Goal: Task Accomplishment & Management: Manage account settings

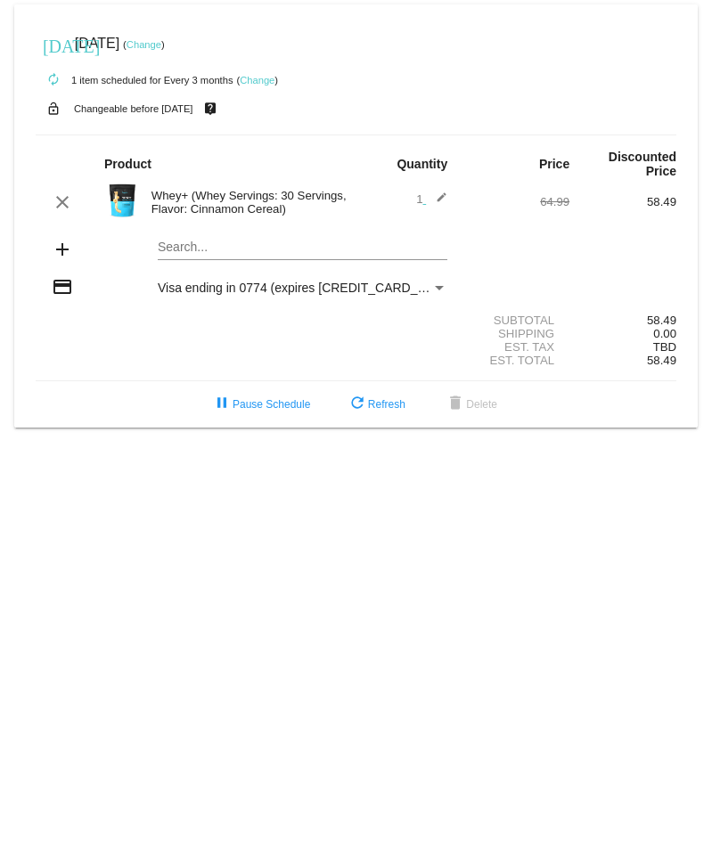
click at [161, 45] on link "Change" at bounding box center [144, 44] width 35 height 11
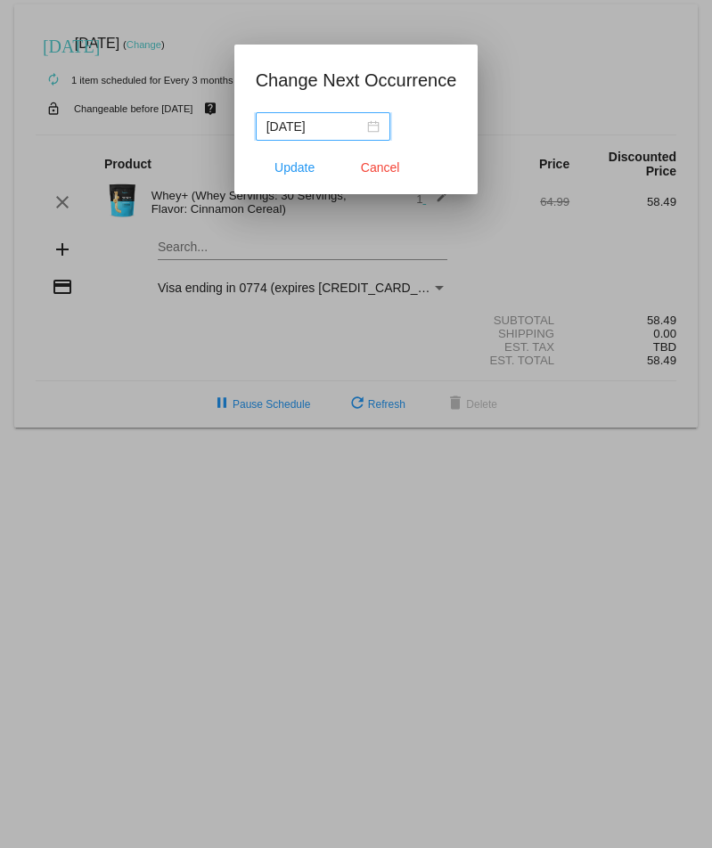
click at [358, 130] on div "2025-11-30" at bounding box center [322, 127] width 113 height 20
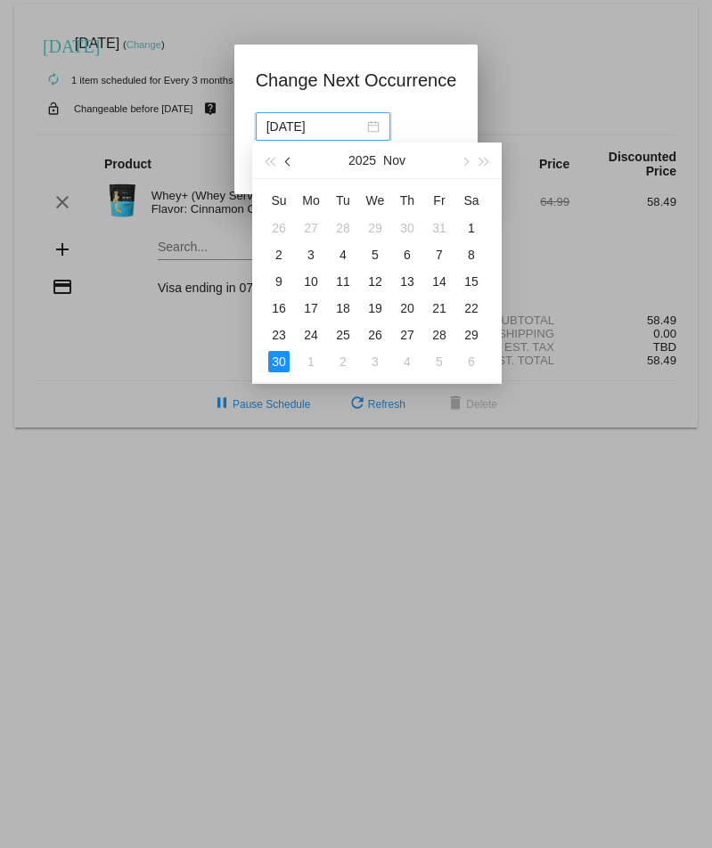
click at [294, 154] on button "button" at bounding box center [289, 161] width 20 height 36
click at [347, 283] on div "14" at bounding box center [342, 281] width 21 height 21
type input "2025-10-14"
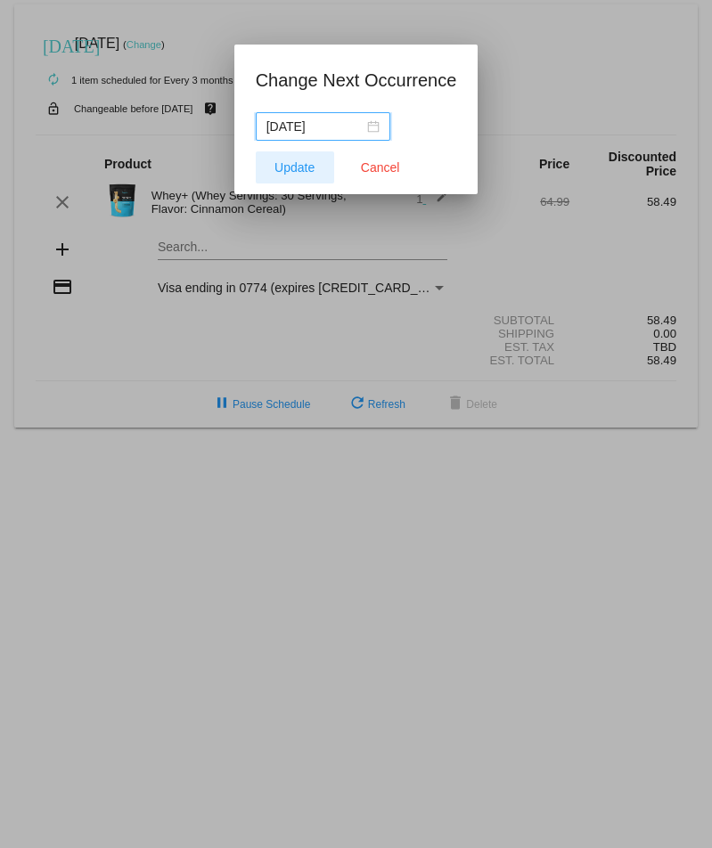
click at [291, 172] on span "Update" at bounding box center [294, 167] width 40 height 14
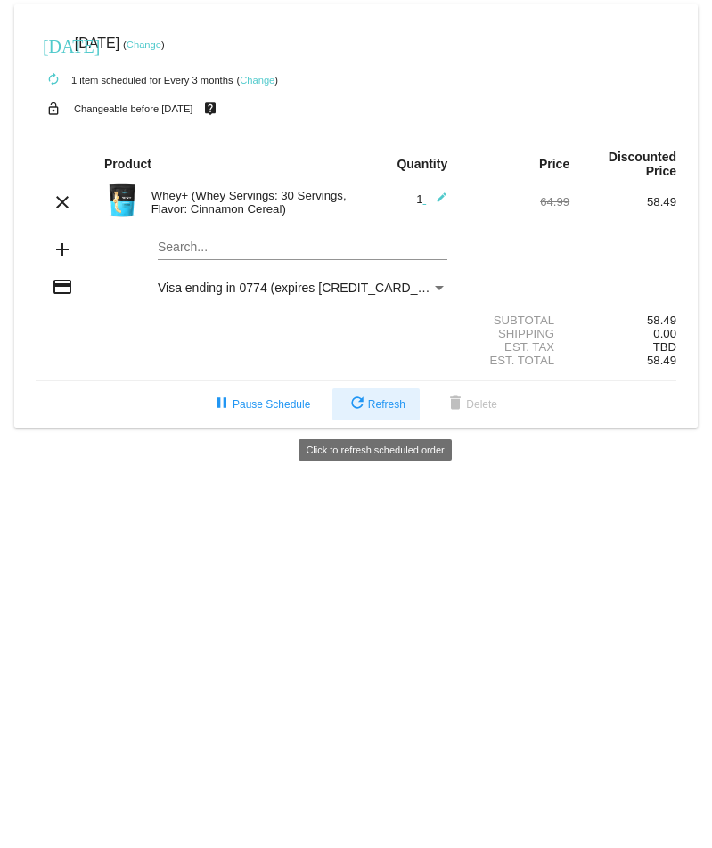
click at [383, 411] on span "refresh Refresh" at bounding box center [376, 404] width 59 height 12
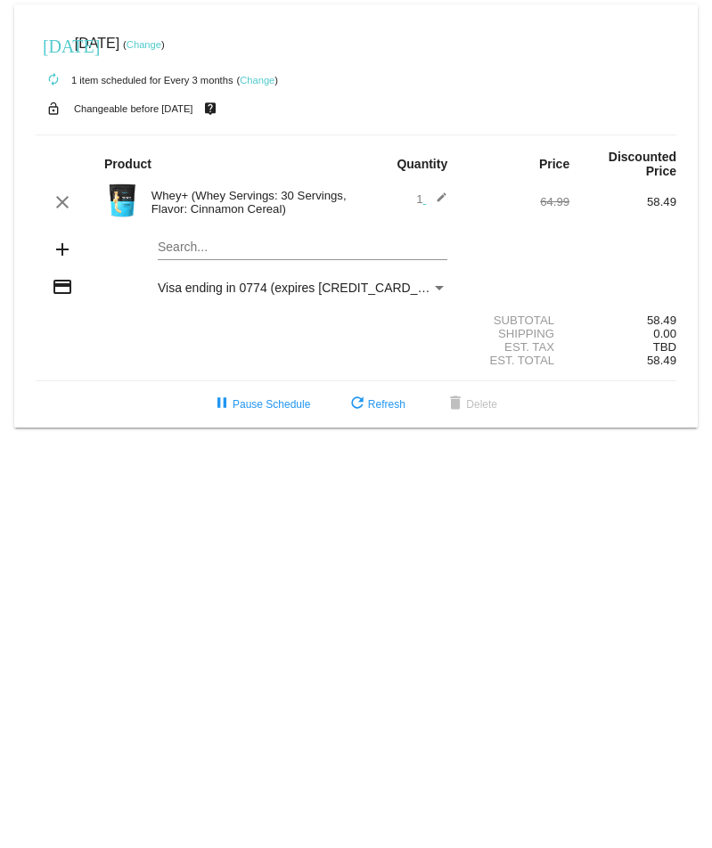
click at [265, 81] on link "Change" at bounding box center [257, 80] width 35 height 11
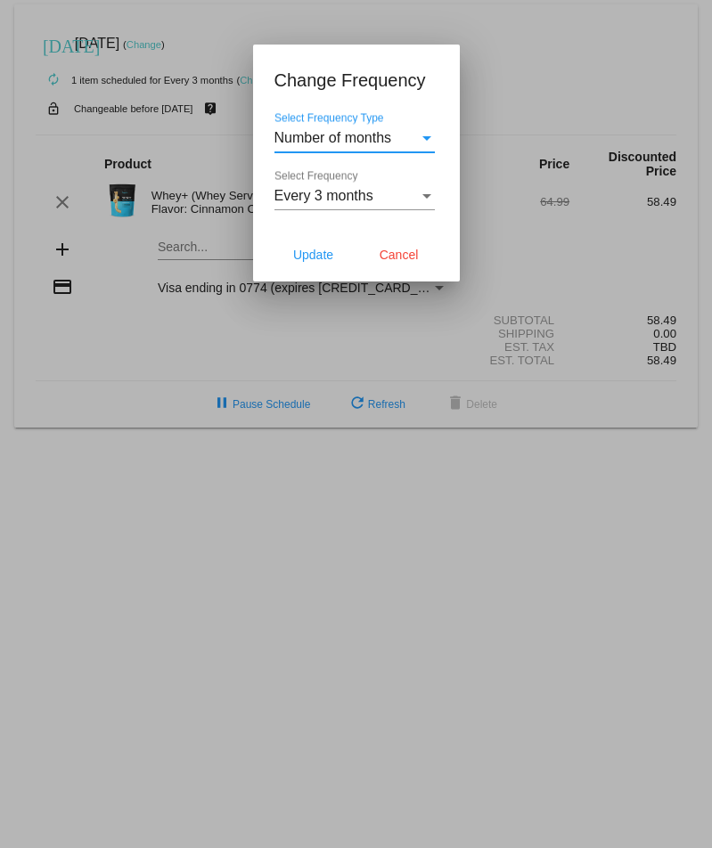
click at [167, 172] on div at bounding box center [356, 424] width 712 height 848
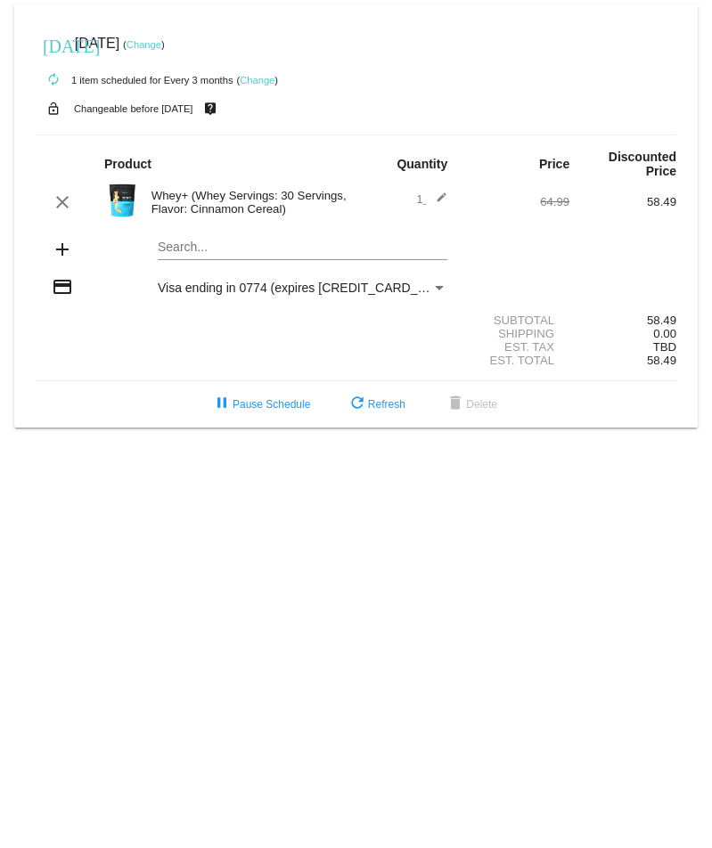
click at [188, 251] on mat-card "today Oct 14 2025 ( Change ) autorenew 1 item scheduled for Every 3 months ( Ch…" at bounding box center [355, 215] width 683 height 423
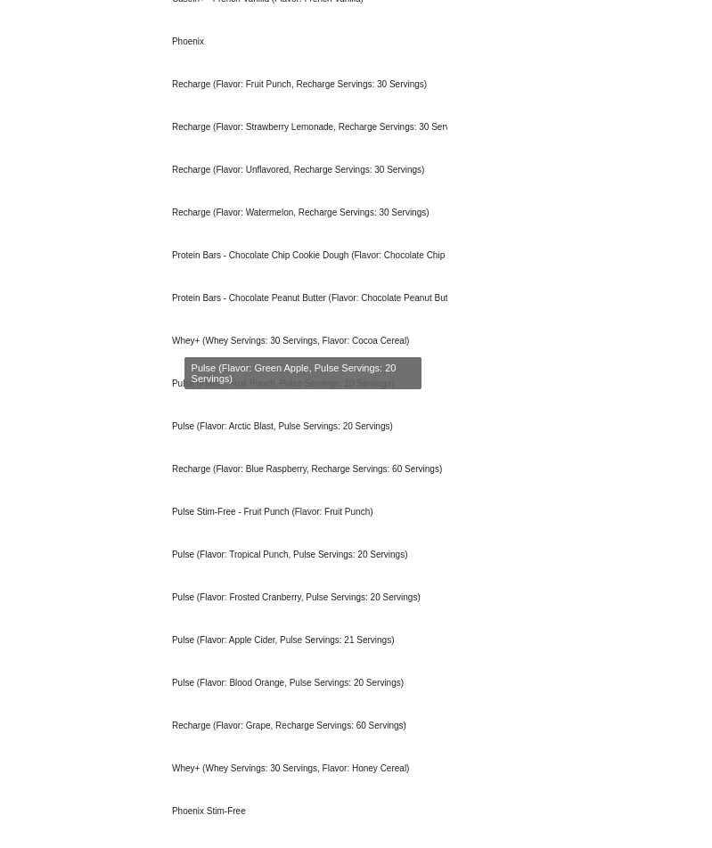
scroll to position [1409, 0]
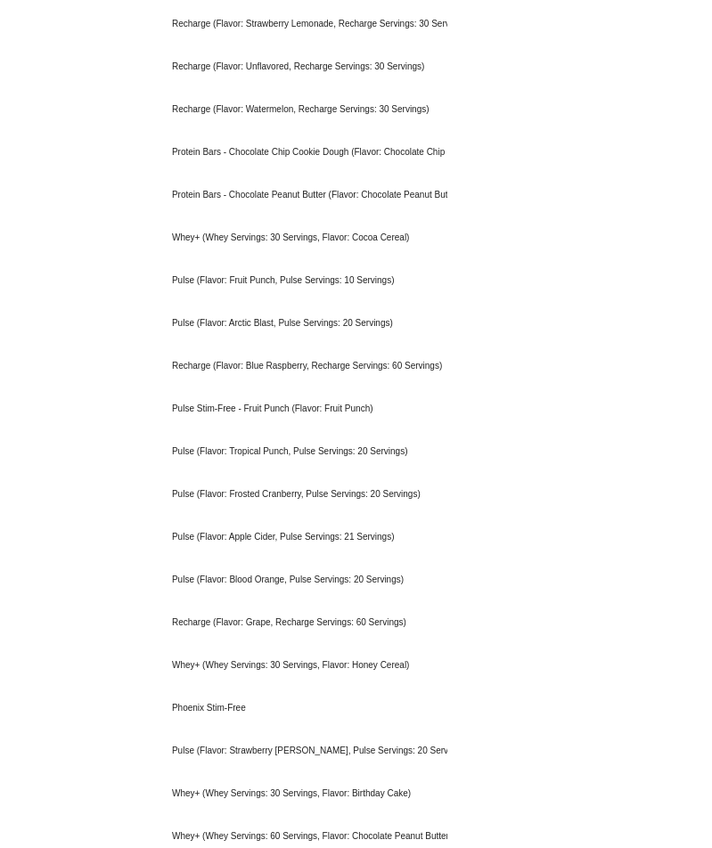
click at [605, 143] on body "today Oct 14 2025 ( Change ) autorenew 1 item scheduled for Every 3 months ( Ch…" at bounding box center [356, 424] width 712 height 848
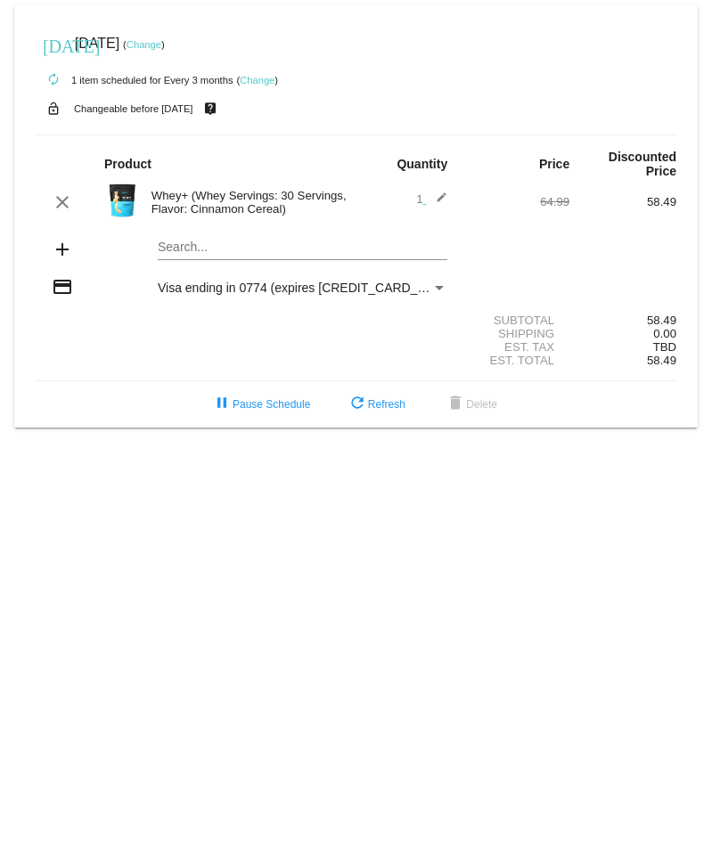
click at [439, 195] on mat-icon "edit" at bounding box center [436, 202] width 21 height 21
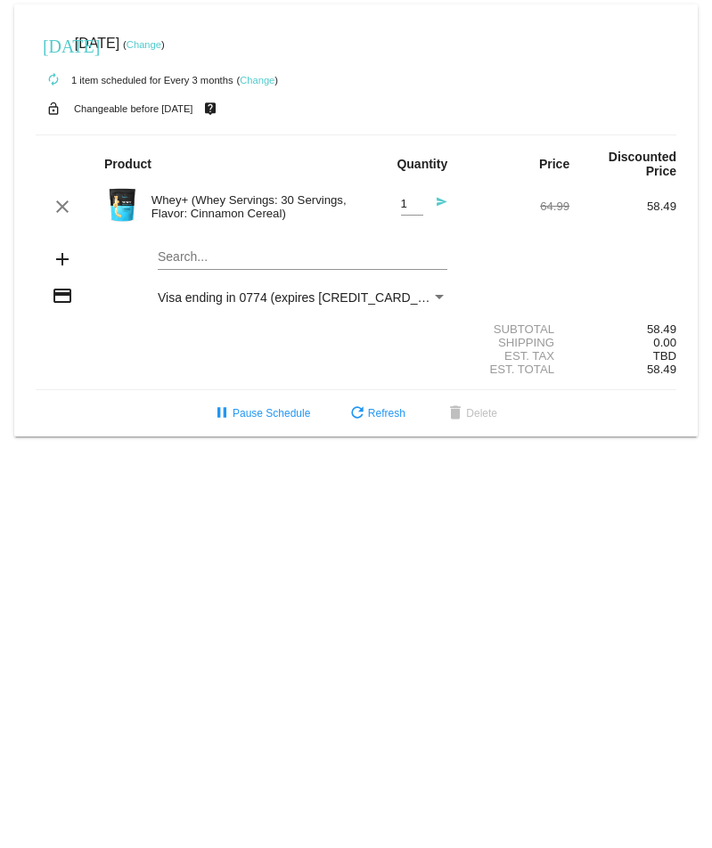
click at [535, 58] on div "today Oct 14 2025 ( Change )" at bounding box center [356, 44] width 641 height 36
click at [253, 203] on div "Whey+ (Whey Servings: 30 Servings, Flavor: Cinnamon Cereal)" at bounding box center [250, 206] width 214 height 27
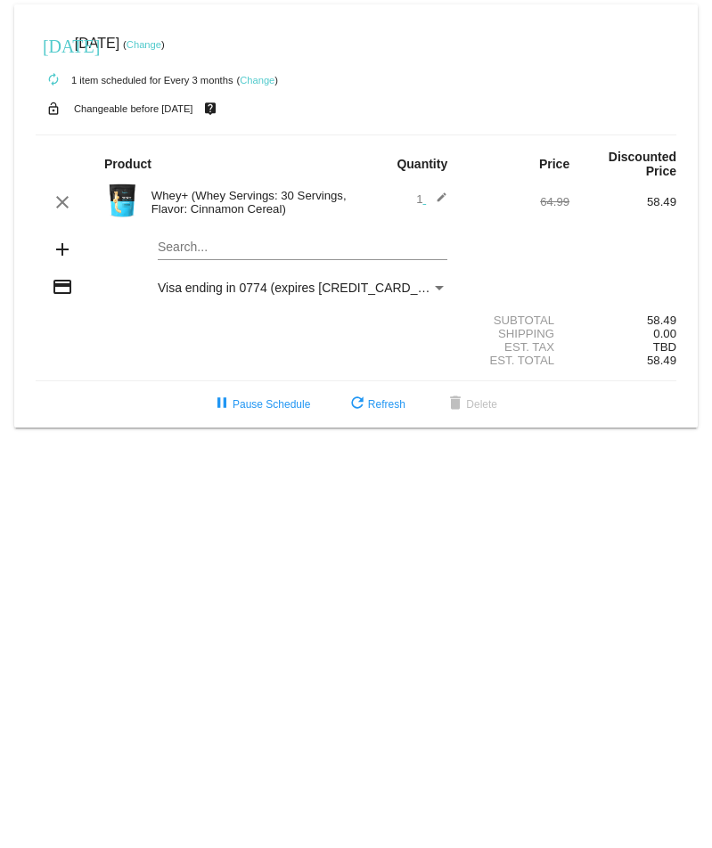
click at [266, 202] on div "Whey+ (Whey Servings: 30 Servings, Flavor: Cinnamon Cereal)" at bounding box center [250, 202] width 214 height 27
click at [215, 216] on div "Whey+ (Whey Servings: 30 Servings, Flavor: Cinnamon Cereal)" at bounding box center [250, 202] width 214 height 27
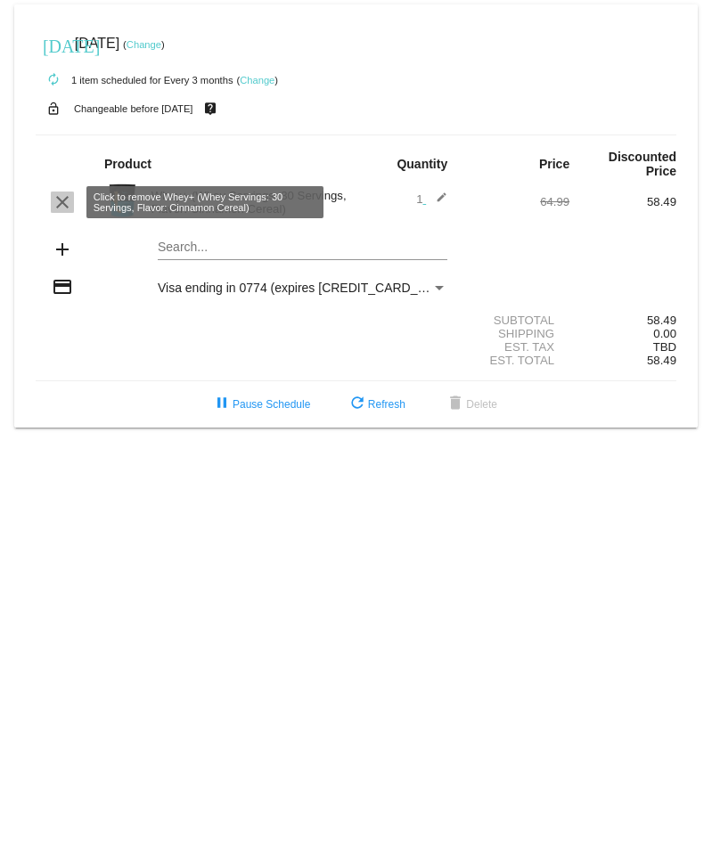
click at [60, 206] on mat-icon "clear" at bounding box center [62, 202] width 21 height 21
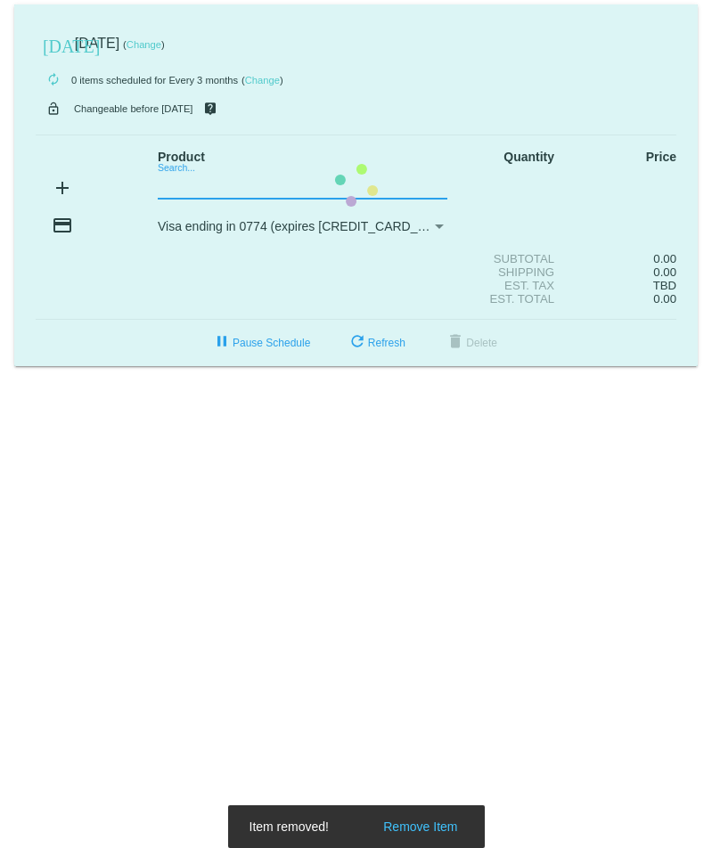
click at [220, 183] on mat-card "today Oct 14 2025 ( Change ) autorenew 0 items scheduled for Every 3 months ( C…" at bounding box center [355, 185] width 683 height 362
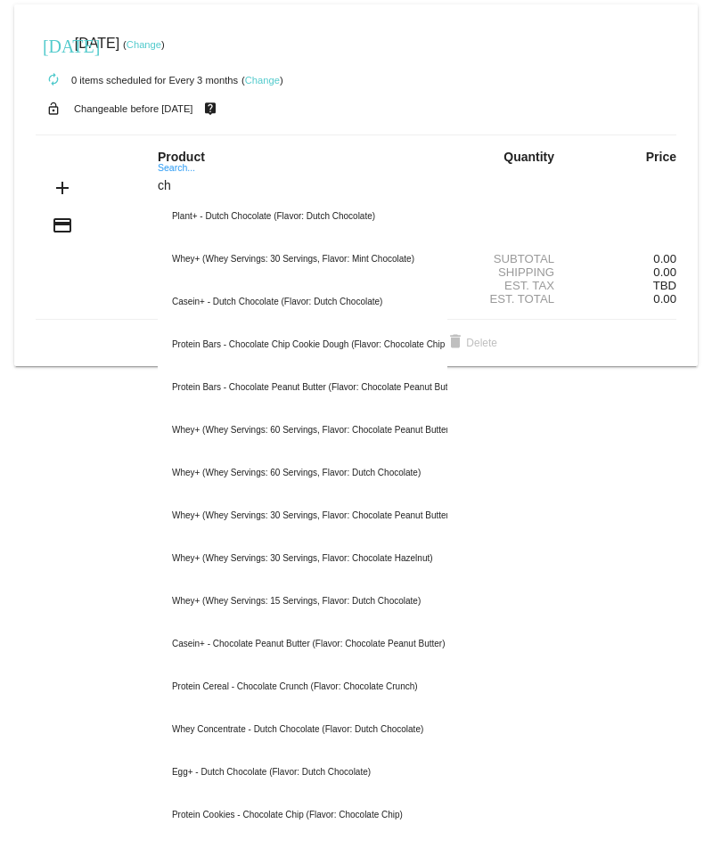
type input "c"
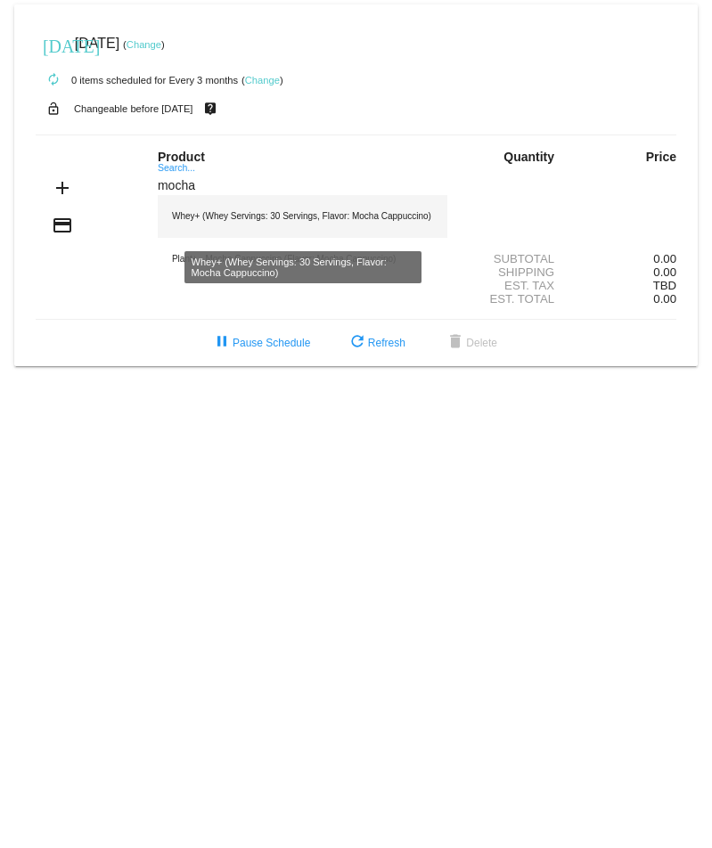
type input "mocha"
click at [227, 217] on div "Whey+ (Whey Servings: 30 Servings, Flavor: Mocha Cappuccino)" at bounding box center [303, 216] width 290 height 43
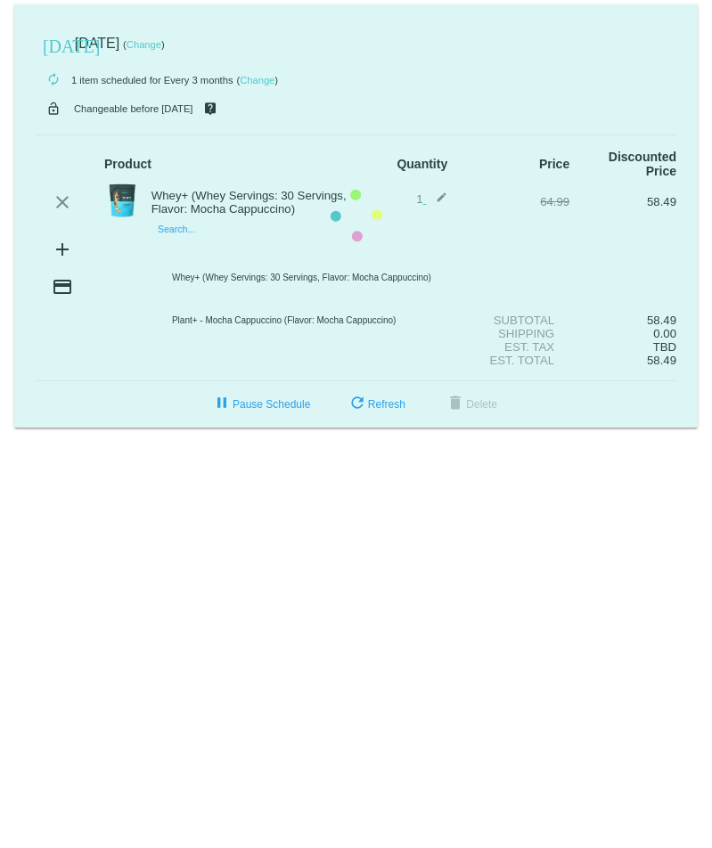
click at [223, 246] on mat-card "today Oct 14 2025 ( Change ) autorenew 1 item scheduled for Every 3 months ( Ch…" at bounding box center [355, 215] width 683 height 423
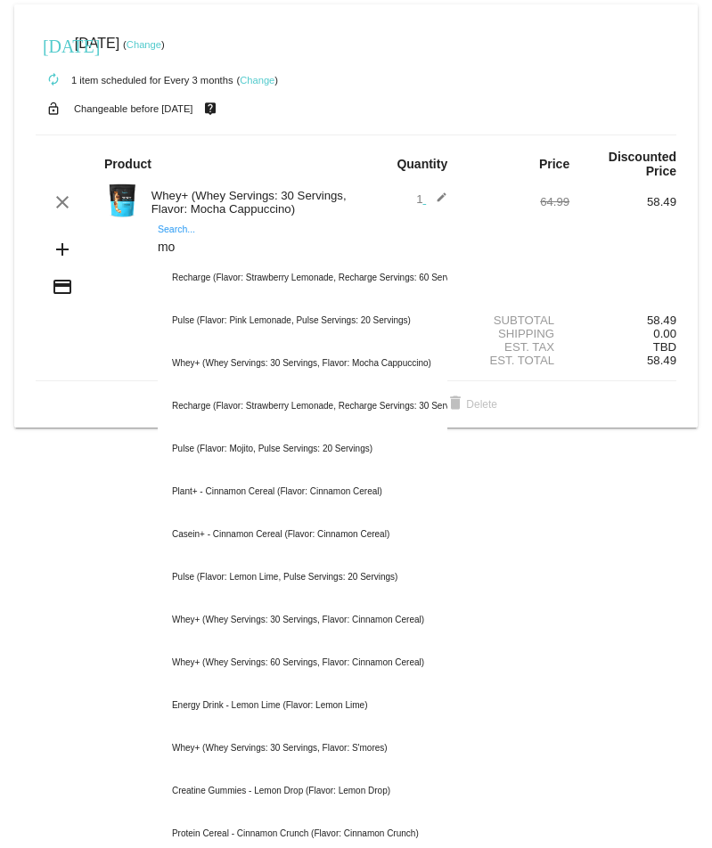
type input "m"
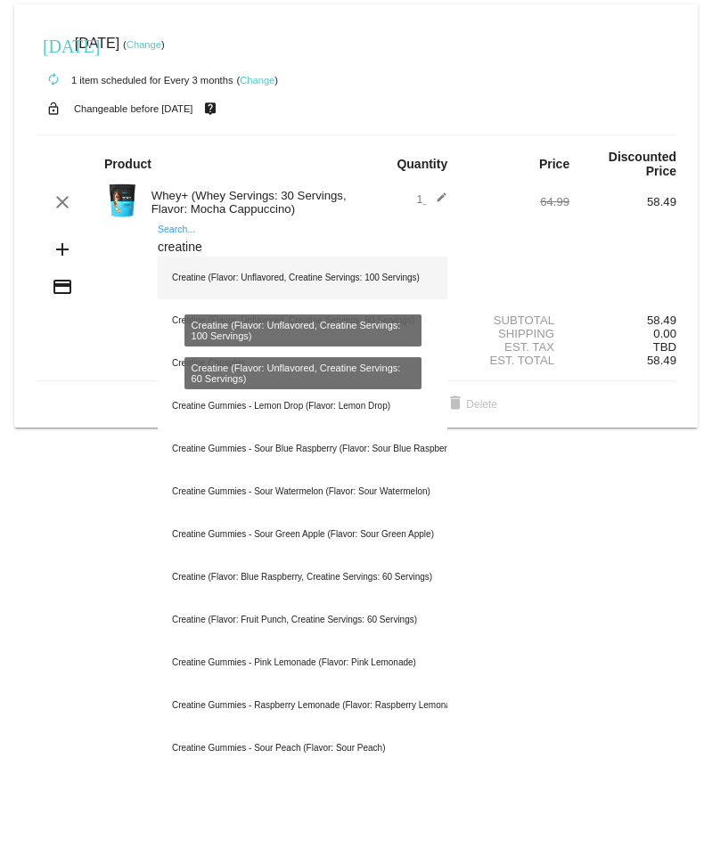
type input "creatine"
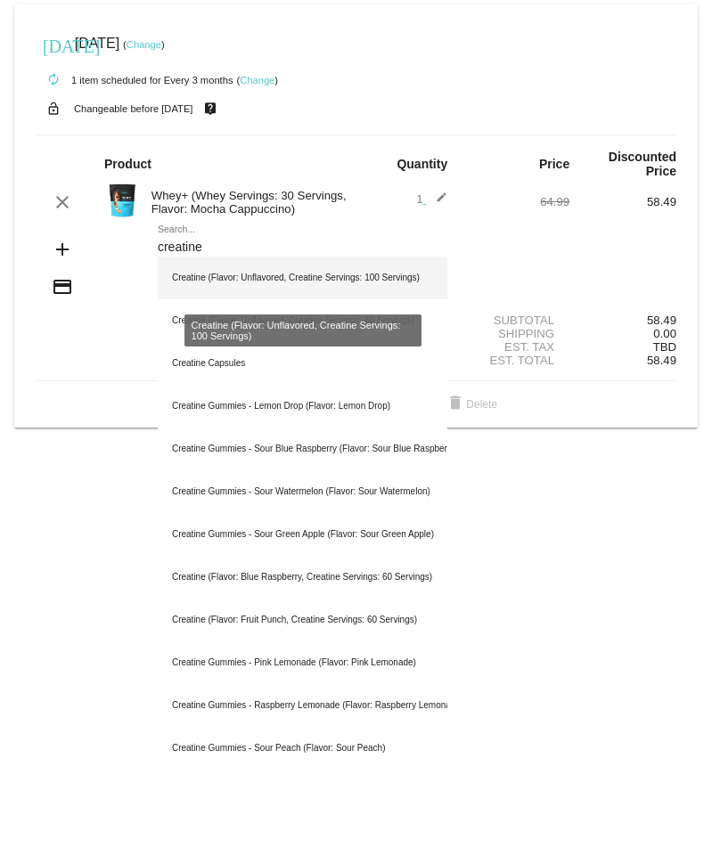
click at [313, 284] on div "Creatine (Flavor: Unflavored, Creatine Servings: 100 Servings)" at bounding box center [303, 278] width 290 height 43
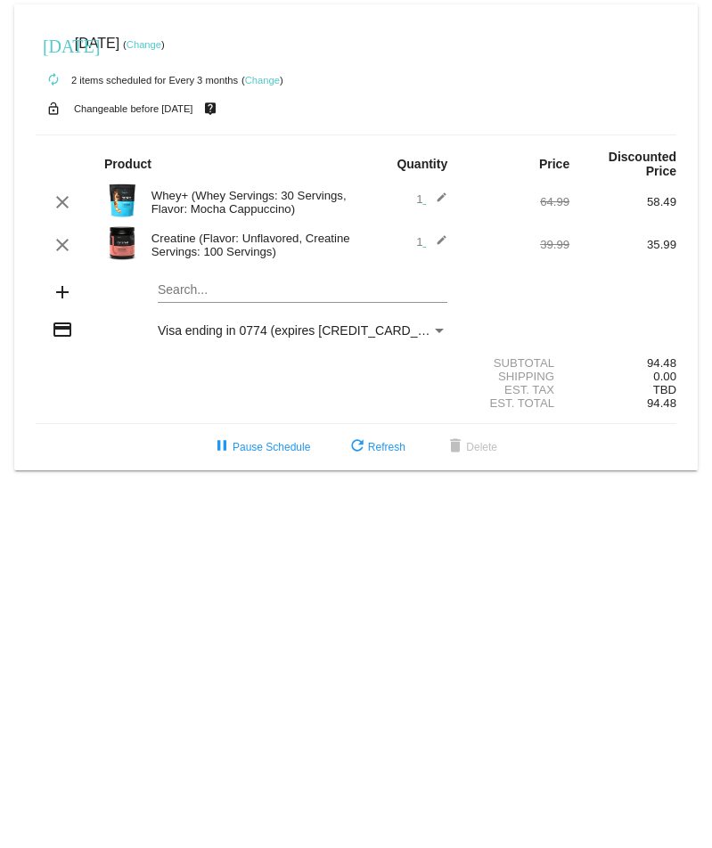
click at [407, 85] on div "autorenew 2 items scheduled for Every 3 months ( Change )" at bounding box center [356, 79] width 641 height 36
click at [410, 85] on div "autorenew 2 items scheduled for Every 3 months ( Change )" at bounding box center [356, 79] width 641 height 36
click at [438, 333] on div "Payment Method" at bounding box center [439, 331] width 9 height 4
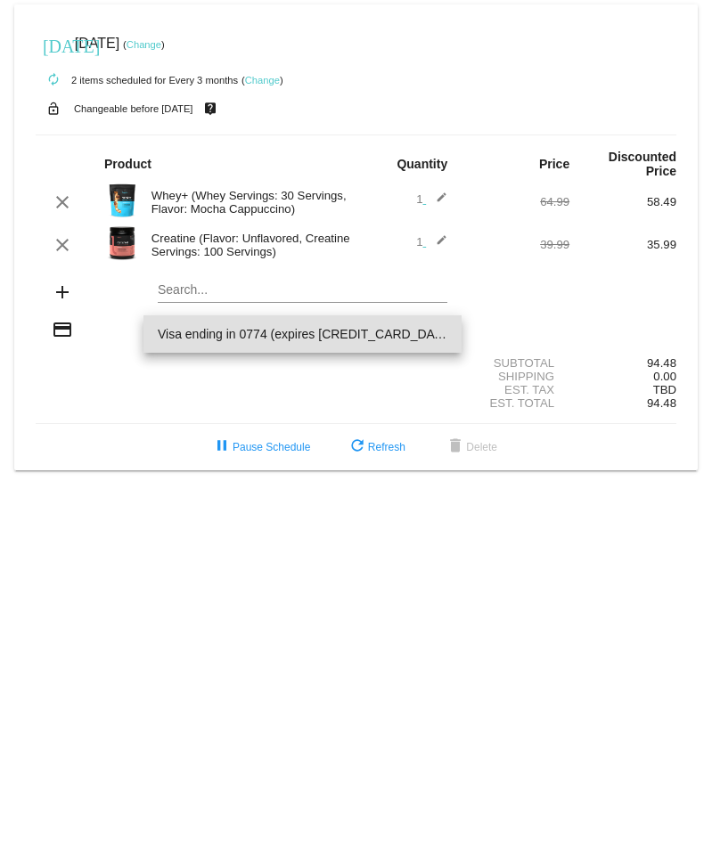
click at [438, 334] on span "Visa ending in 0774 (expires 0230)" at bounding box center [303, 333] width 290 height 37
